Goal: Transaction & Acquisition: Purchase product/service

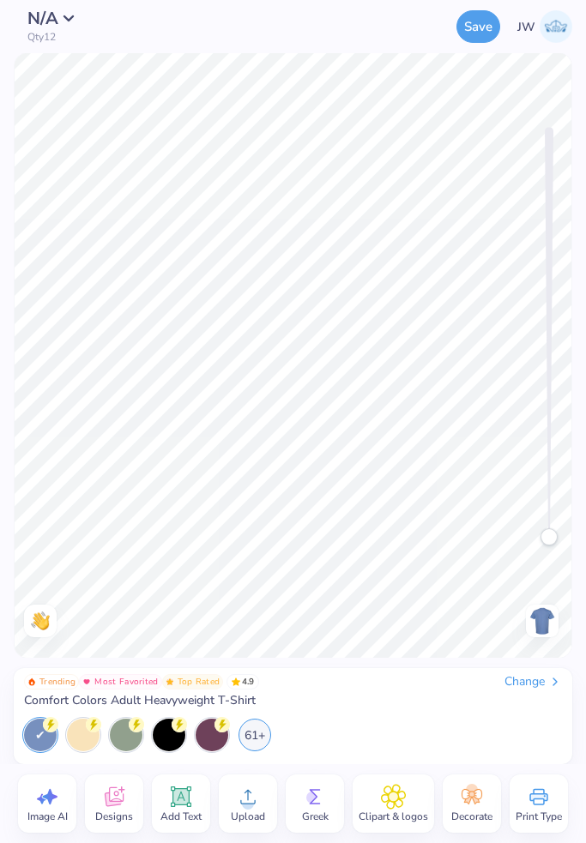
click at [525, 674] on div "Change" at bounding box center [532, 681] width 57 height 15
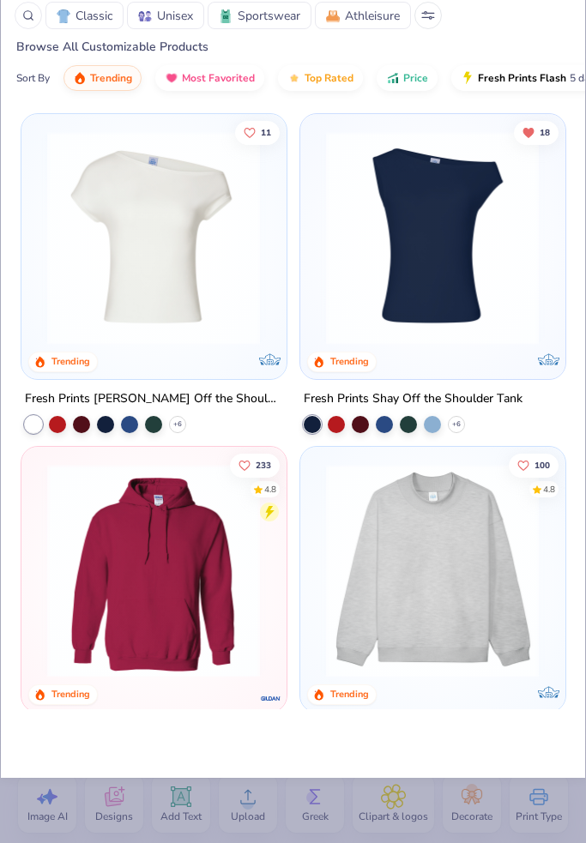
click at [442, 23] on div "Classic Unisex Sportswear Athleisure" at bounding box center [293, 15] width 557 height 27
click at [431, 17] on icon at bounding box center [428, 17] width 12 height 0
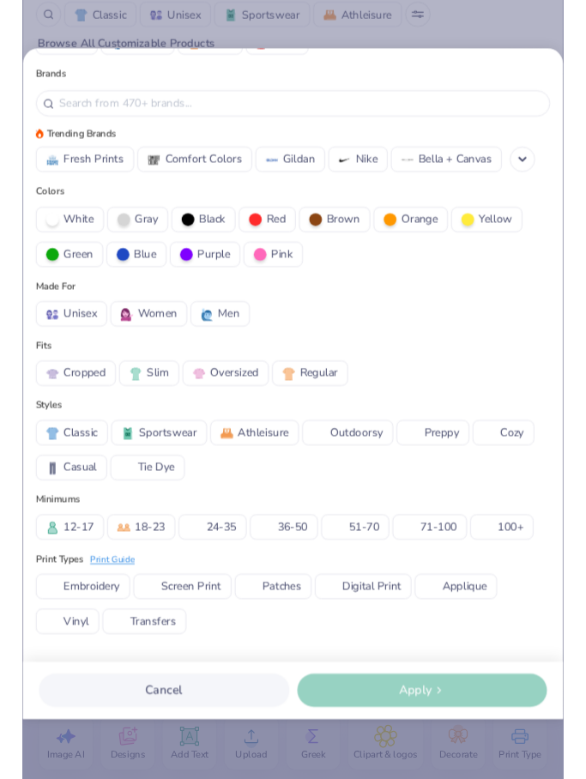
scroll to position [229, 0]
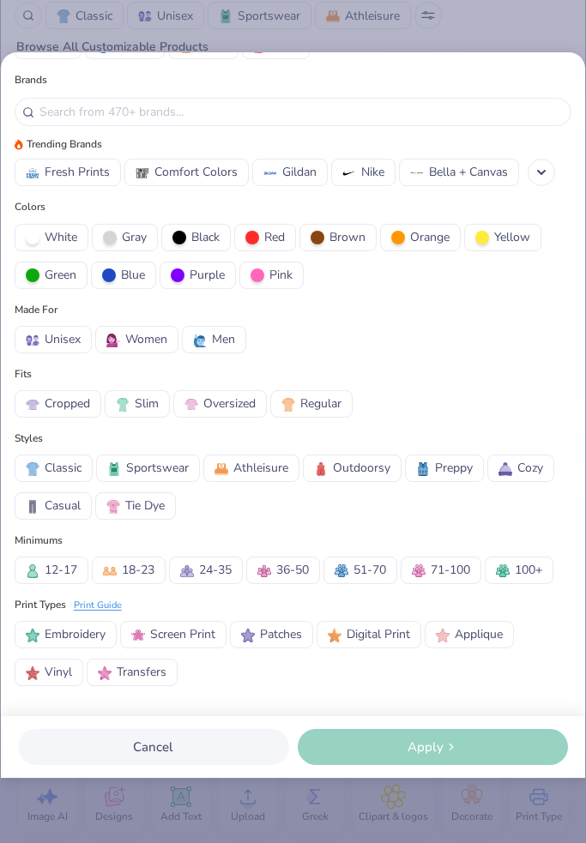
click at [152, 745] on button "Cancel" at bounding box center [153, 747] width 271 height 36
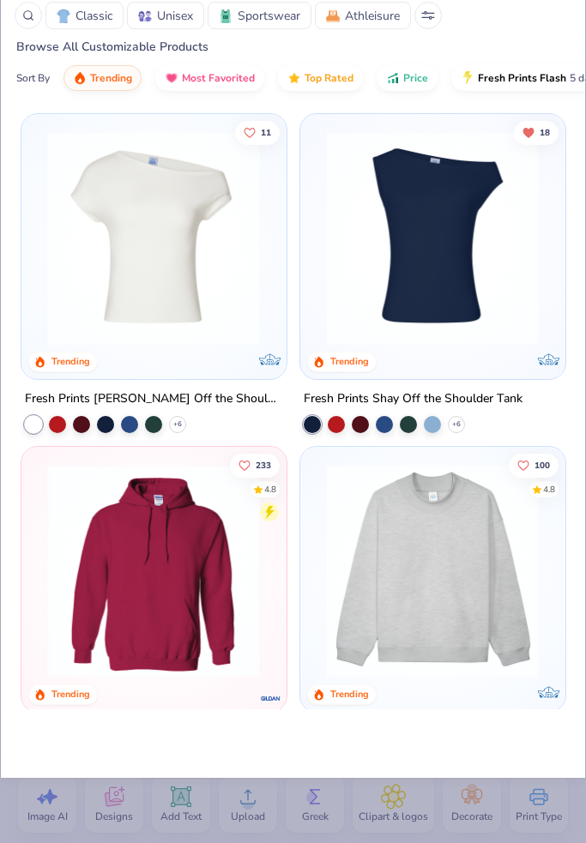
click at [429, 15] on icon at bounding box center [428, 15] width 14 height 9
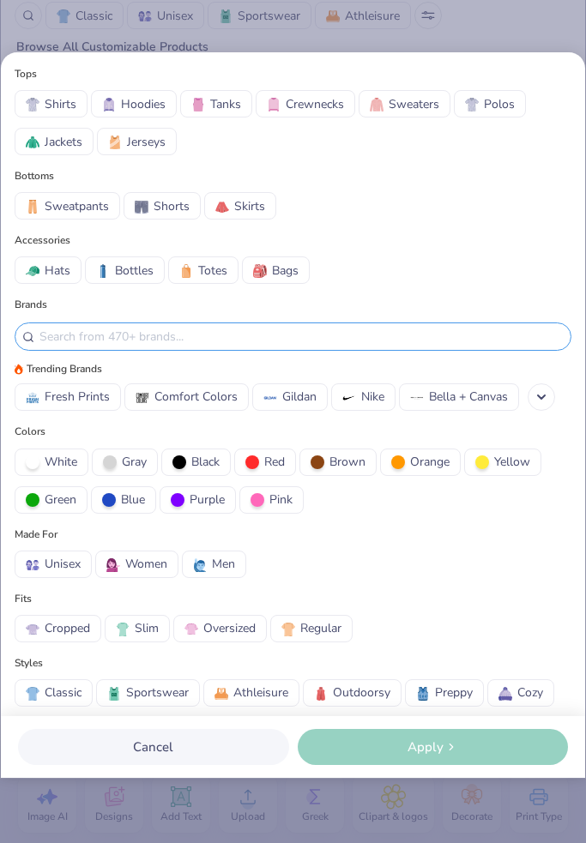
click at [276, 333] on input "text" at bounding box center [301, 337] width 526 height 20
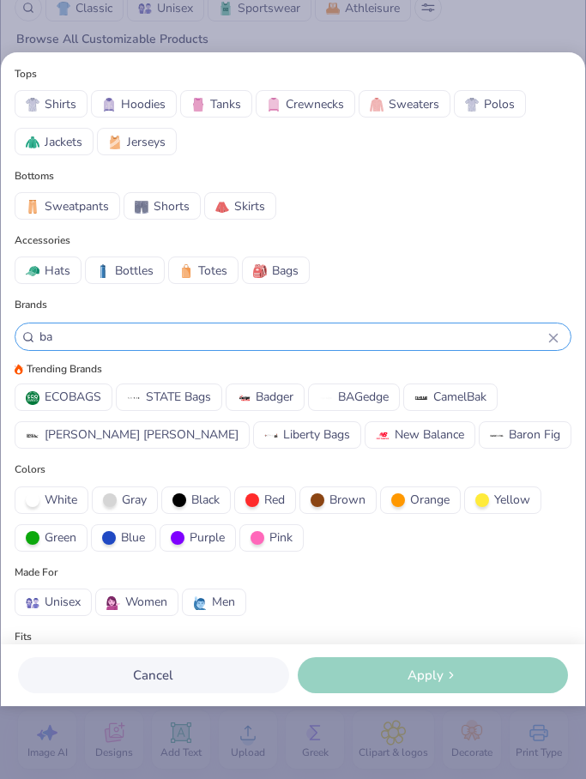
type input "b"
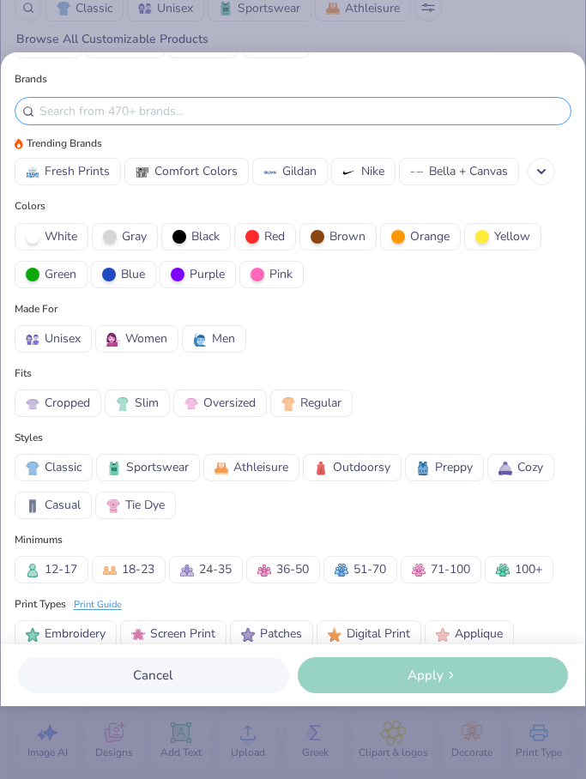
scroll to position [301, 0]
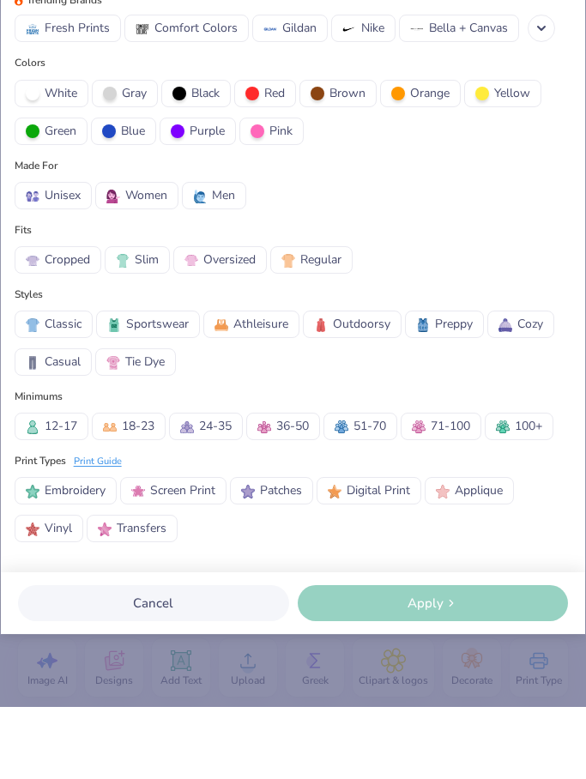
click at [183, 657] on button "Cancel" at bounding box center [153, 675] width 271 height 36
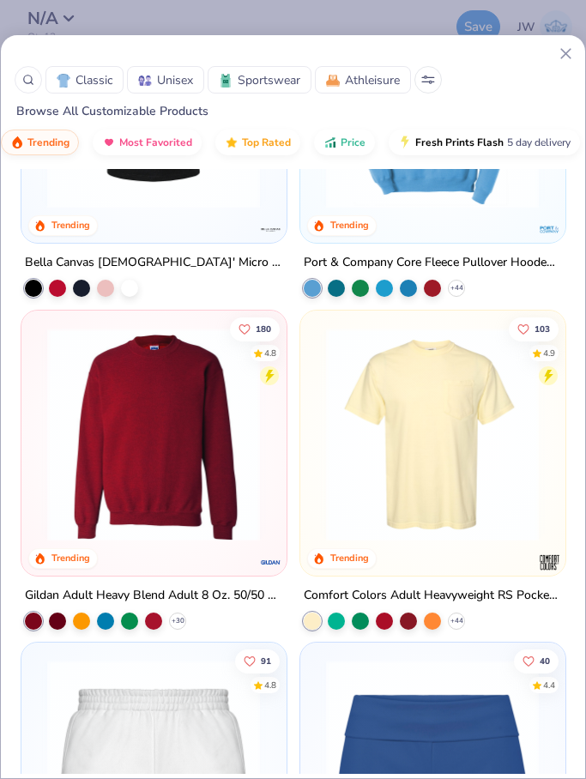
scroll to position [2246, 0]
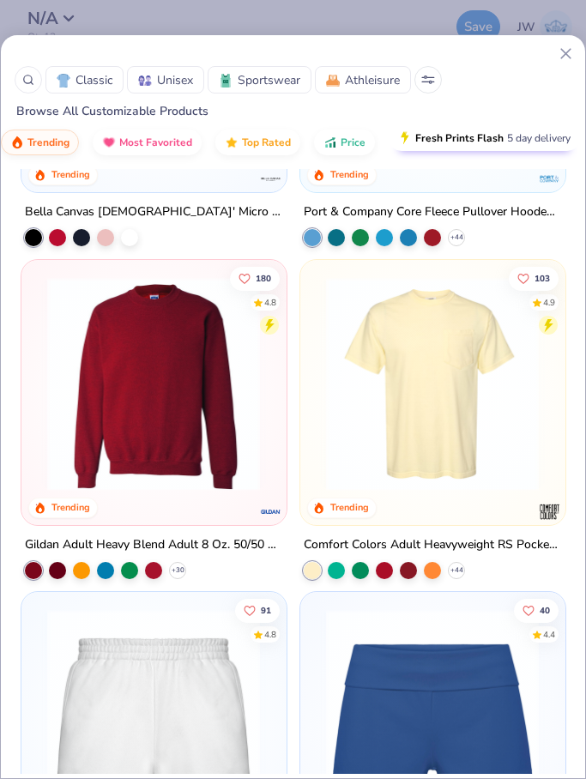
click at [472, 145] on span "Fresh Prints Flash" at bounding box center [459, 138] width 88 height 14
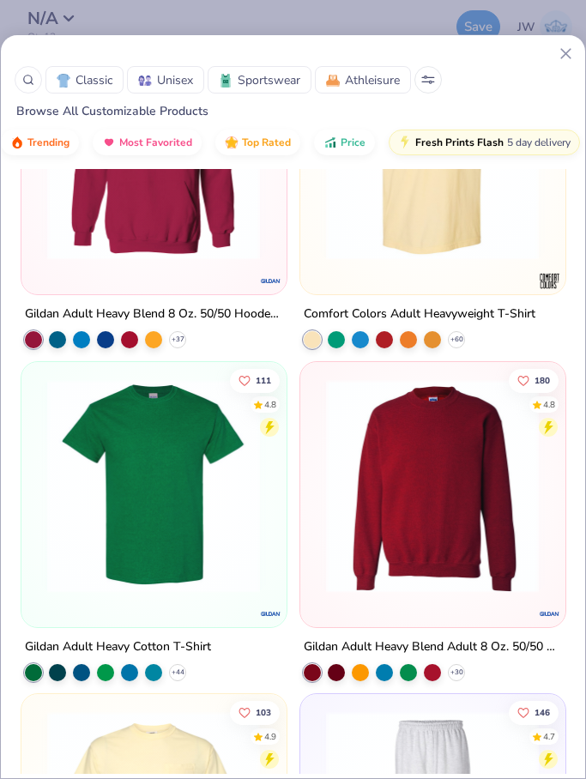
scroll to position [149, 0]
click at [229, 238] on img at bounding box center [154, 153] width 230 height 214
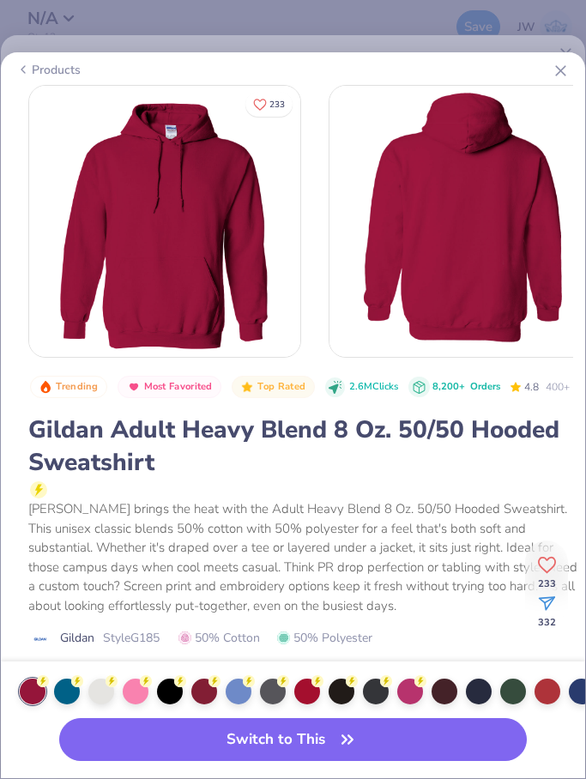
scroll to position [-1, 0]
click at [565, 78] on icon at bounding box center [561, 71] width 18 height 18
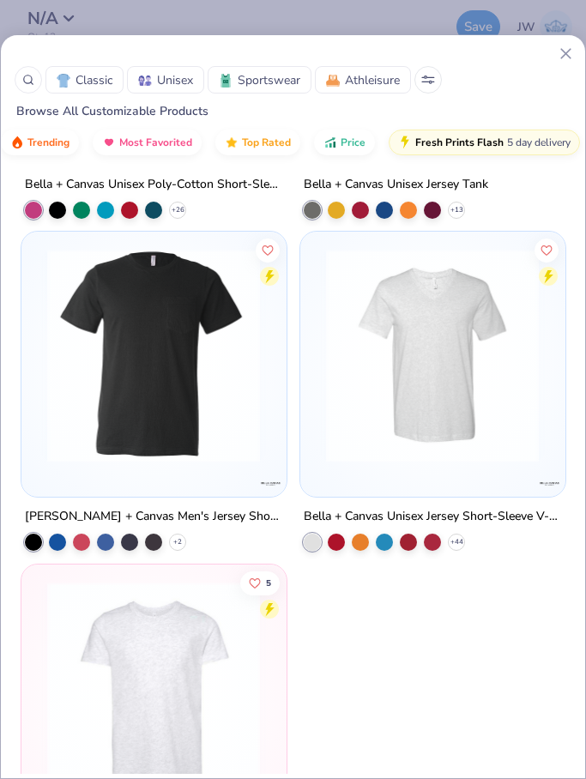
scroll to position [25214, 0]
click at [276, 139] on span "Top Rated" at bounding box center [266, 138] width 49 height 14
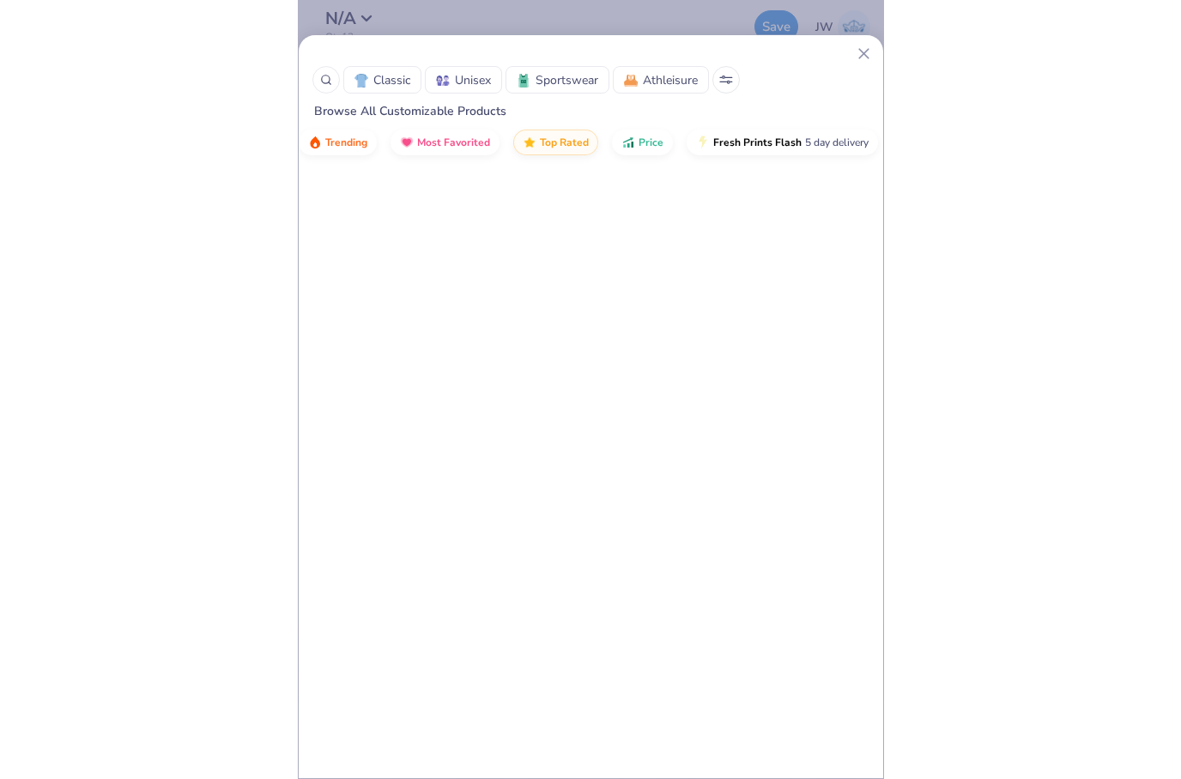
scroll to position [172500, 0]
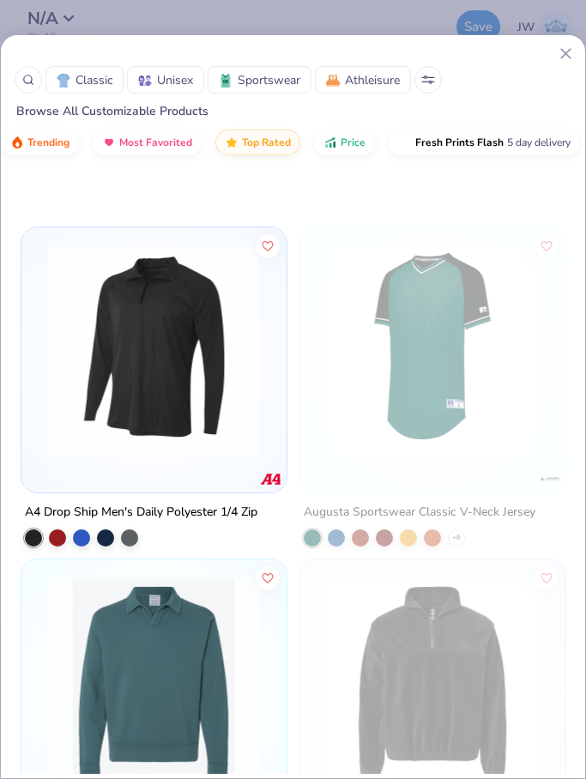
click at [225, 504] on div "A4 Drop Ship Men's Daily Polyester 1/4 Zip" at bounding box center [154, 387] width 267 height 320
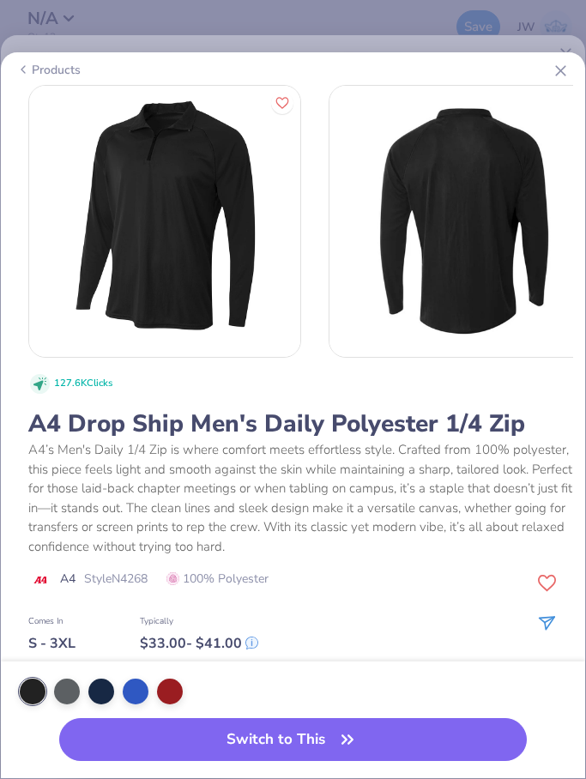
click at [563, 69] on line at bounding box center [560, 70] width 9 height 9
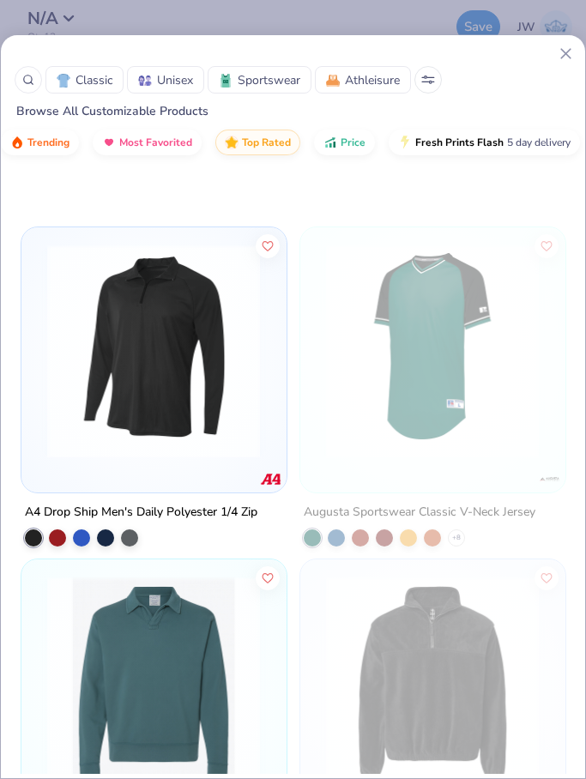
click at [564, 61] on icon at bounding box center [566, 54] width 18 height 18
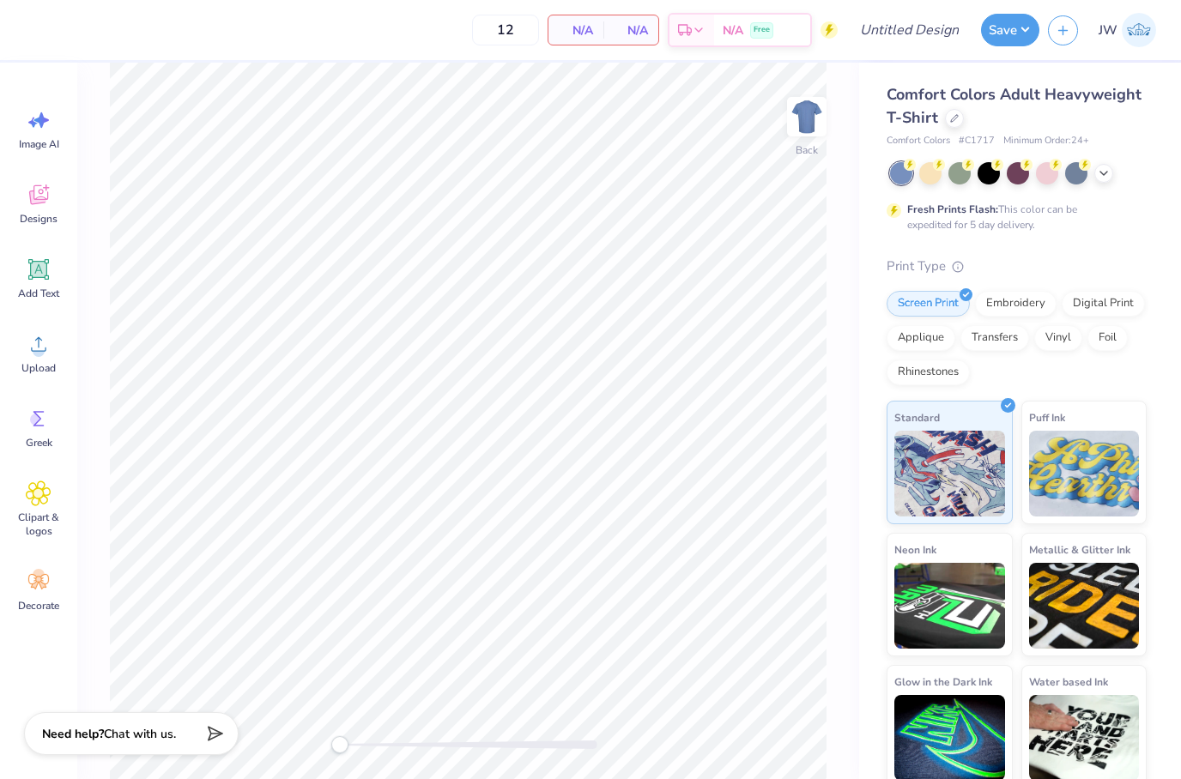
click at [585, 125] on div "Comfort Colors Adult Heavyweight T-Shirt" at bounding box center [1016, 106] width 260 height 46
click at [585, 43] on img at bounding box center [1138, 30] width 34 height 34
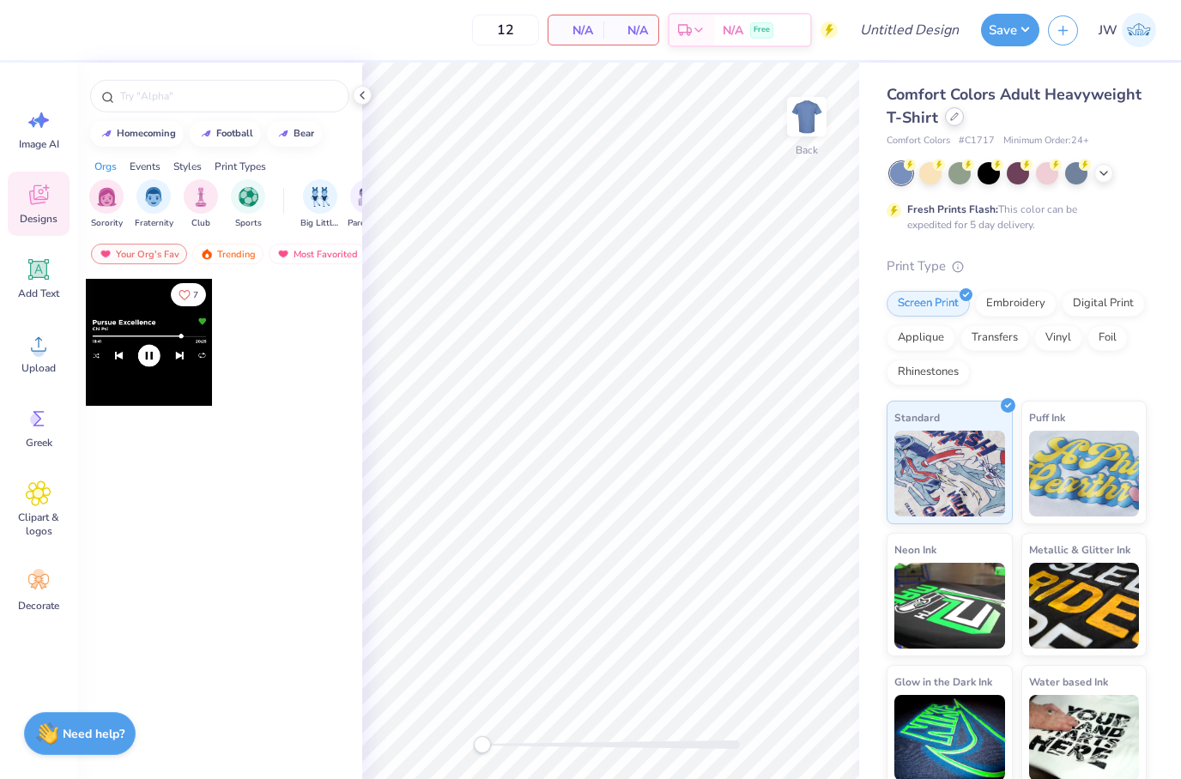
click at [953, 116] on icon at bounding box center [954, 116] width 9 height 9
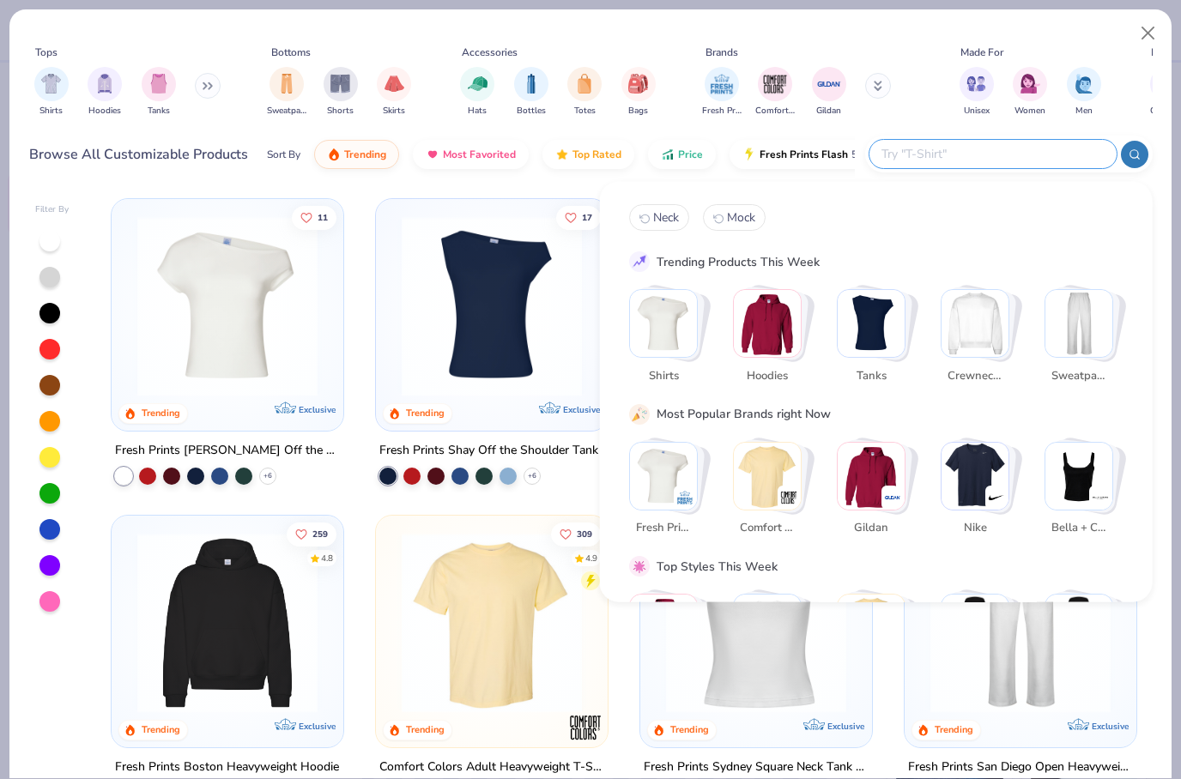
click at [972, 152] on input "text" at bounding box center [991, 154] width 225 height 20
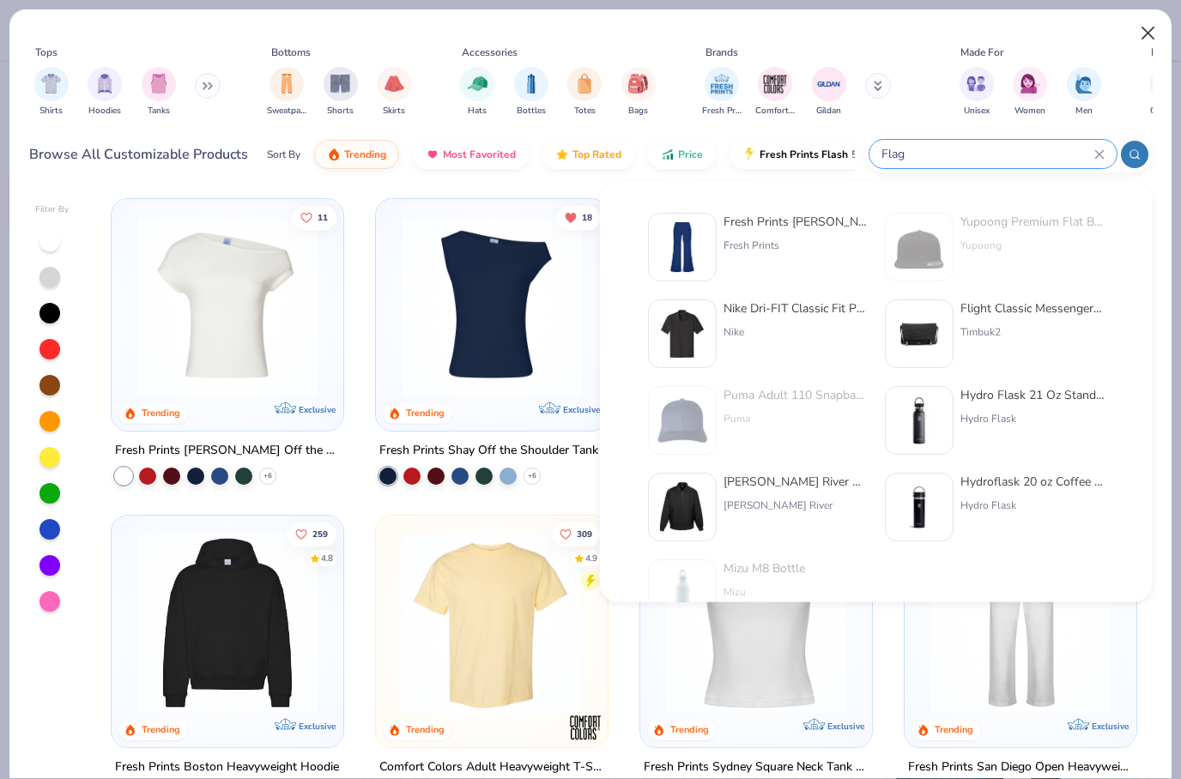
type input "Flag"
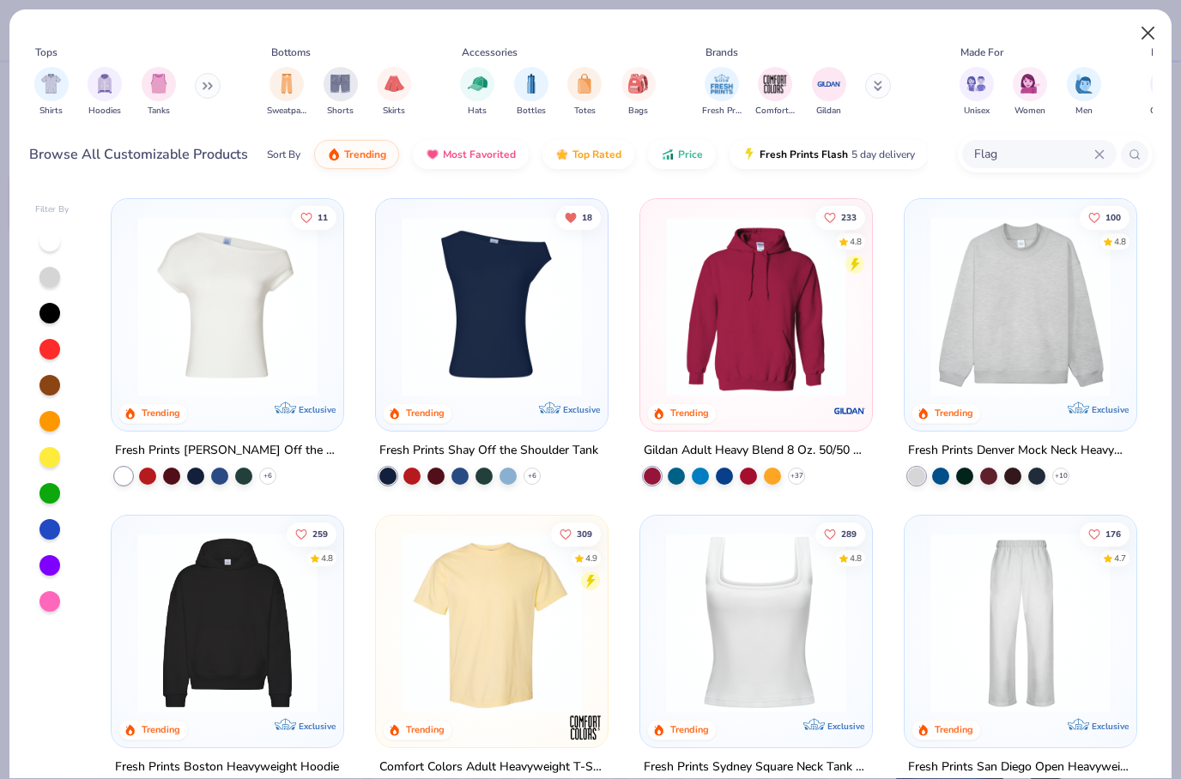
click at [1145, 43] on button "Close" at bounding box center [1148, 33] width 33 height 33
